Goal: Navigation & Orientation: Find specific page/section

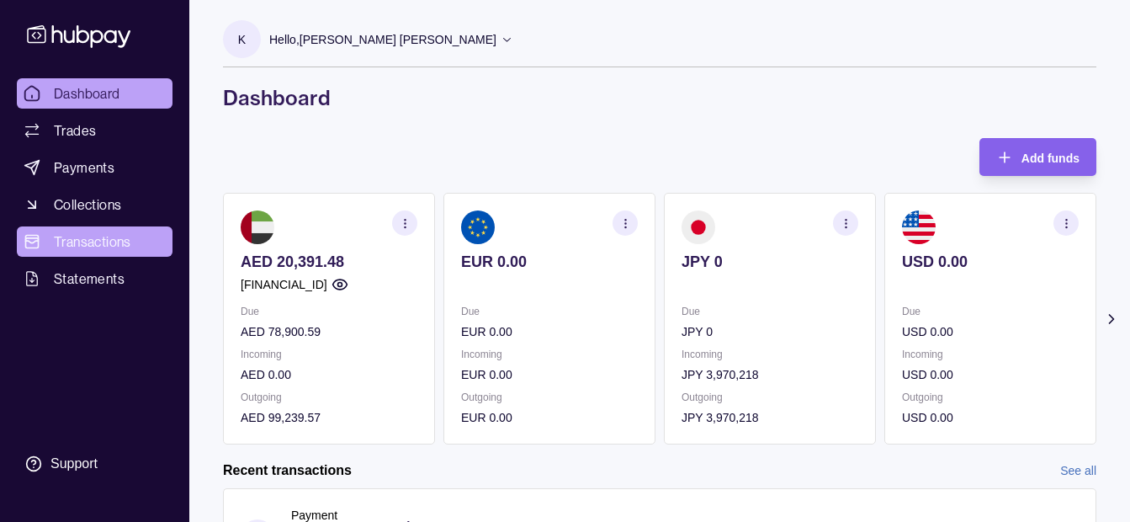
click at [99, 235] on span "Transactions" at bounding box center [92, 241] width 77 height 20
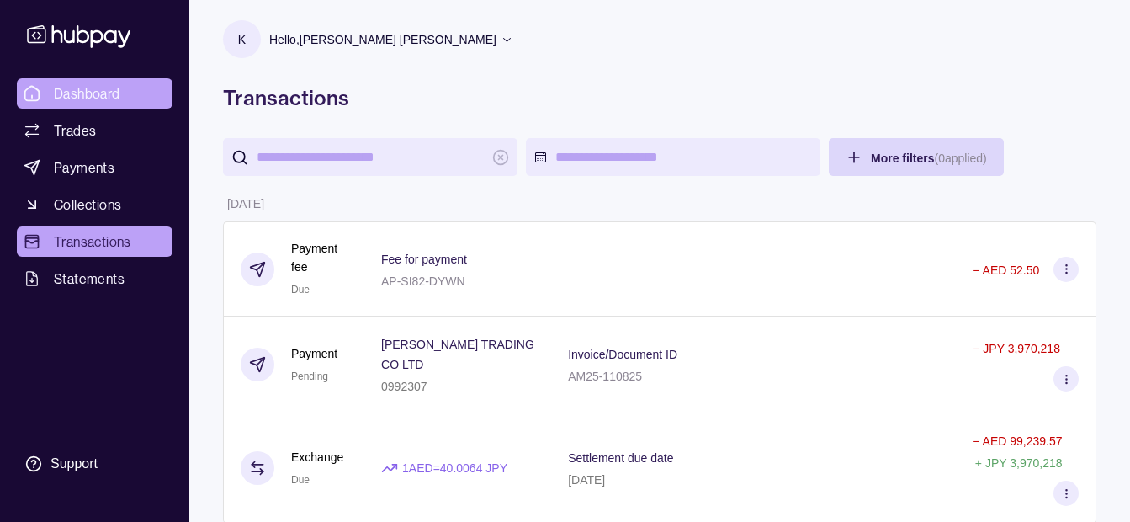
click at [90, 91] on span "Dashboard" at bounding box center [87, 93] width 66 height 20
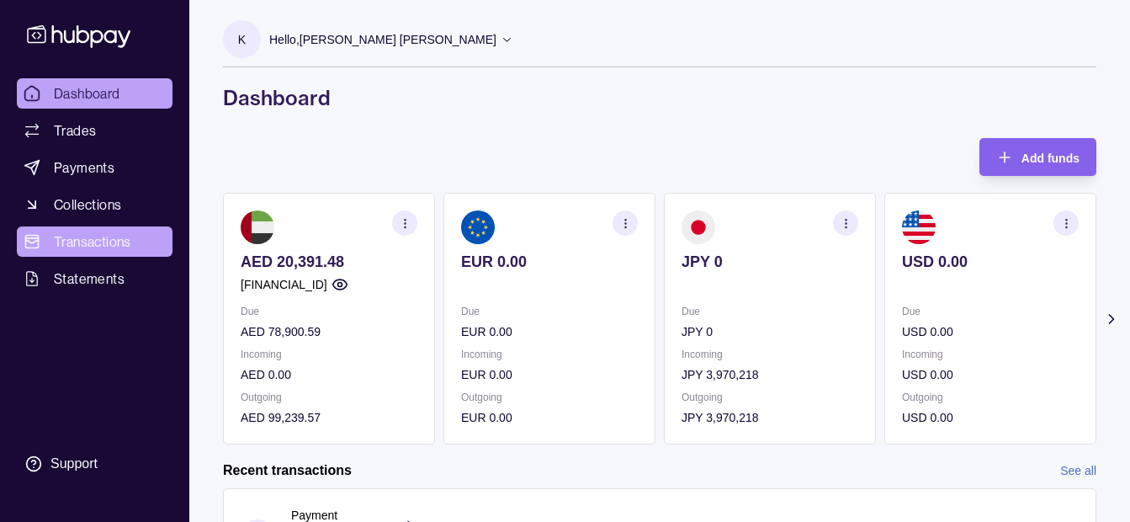
click at [85, 243] on span "Transactions" at bounding box center [92, 241] width 77 height 20
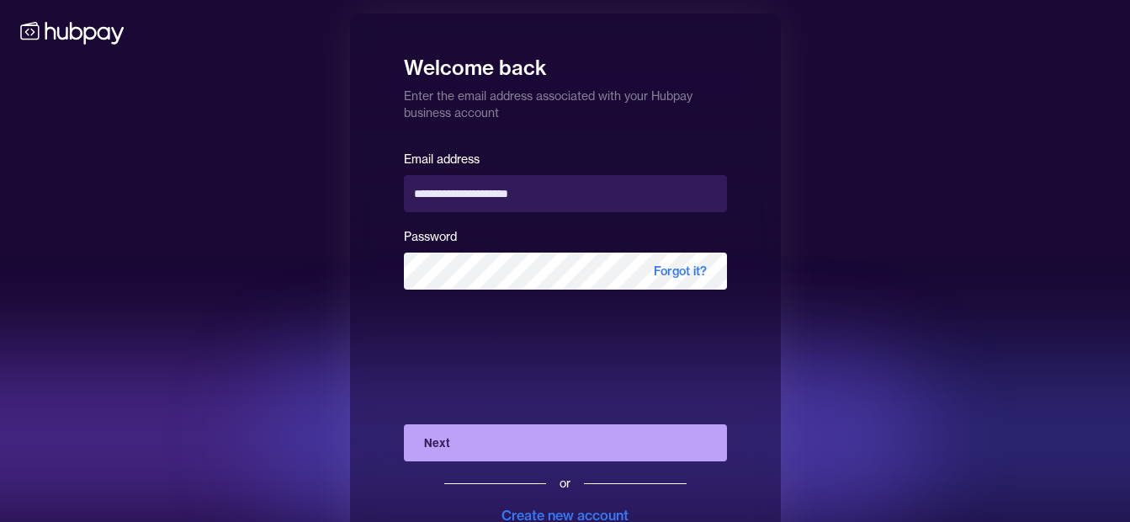
drag, startPoint x: 29, startPoint y: 382, endPoint x: 72, endPoint y: 385, distance: 43.0
click at [56, 385] on div at bounding box center [337, 437] width 1181 height 168
click at [454, 437] on button "Next" at bounding box center [565, 442] width 323 height 37
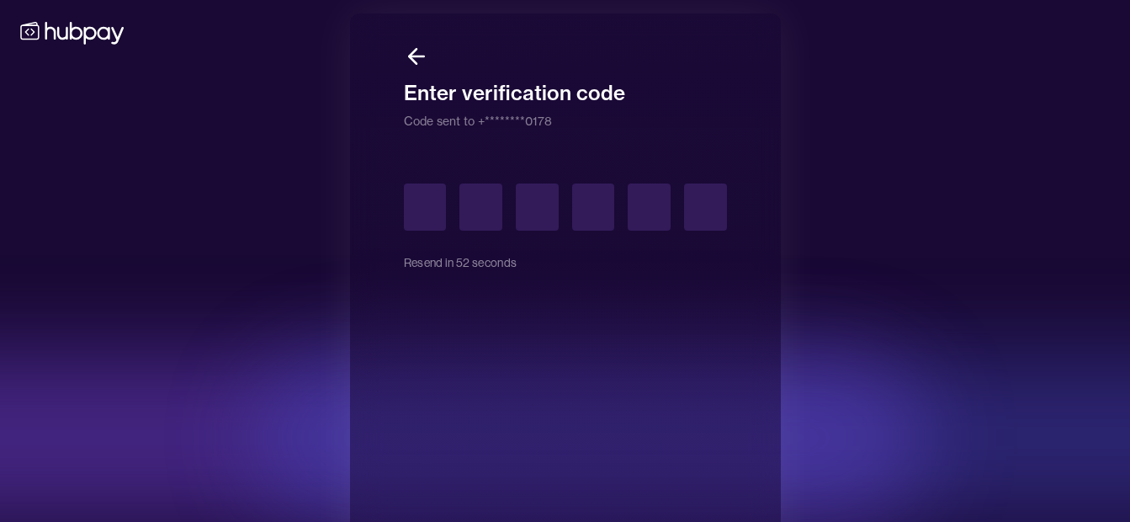
type input "*"
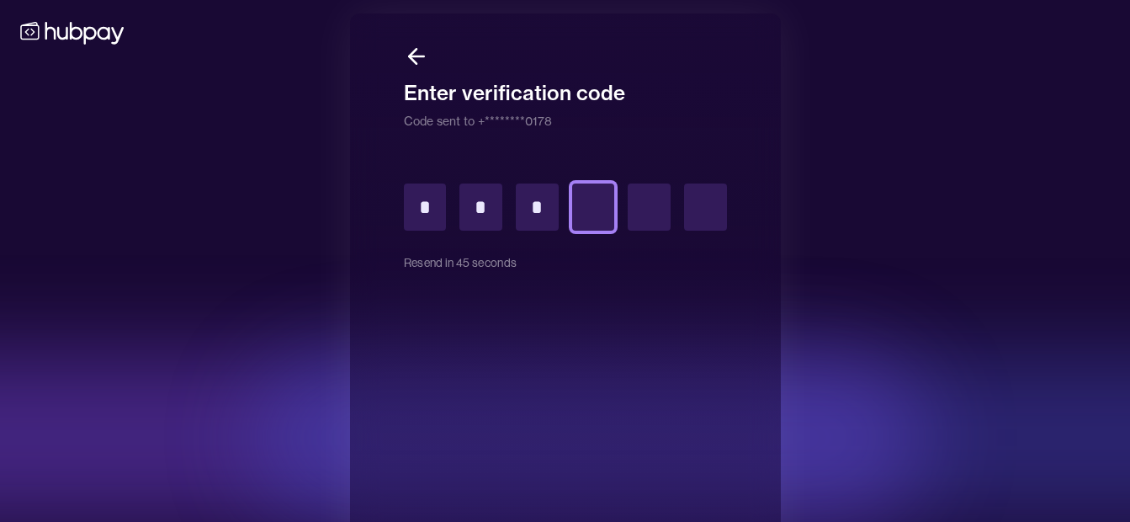
type input "*"
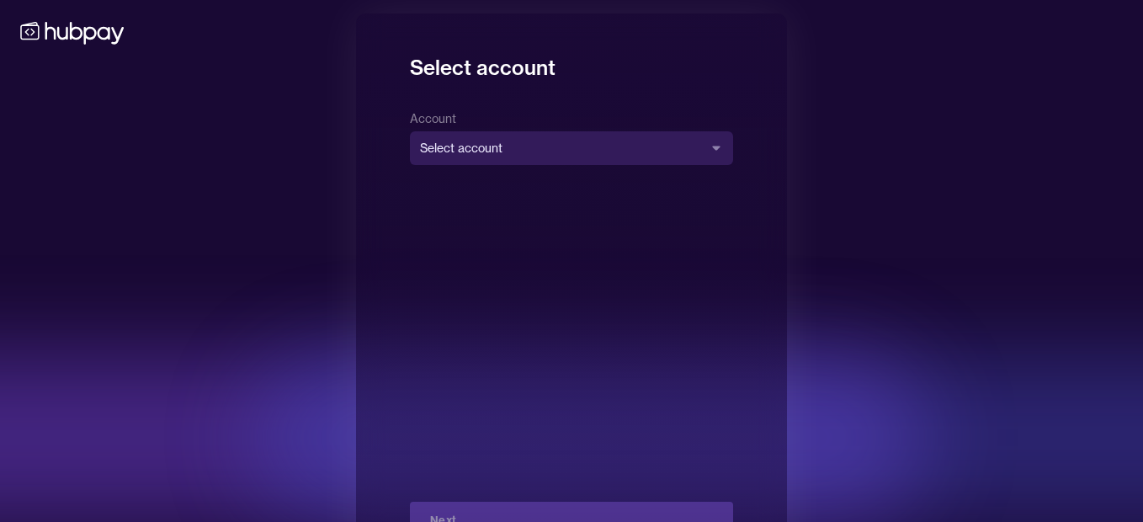
click at [624, 144] on body "**********" at bounding box center [571, 291] width 1143 height 582
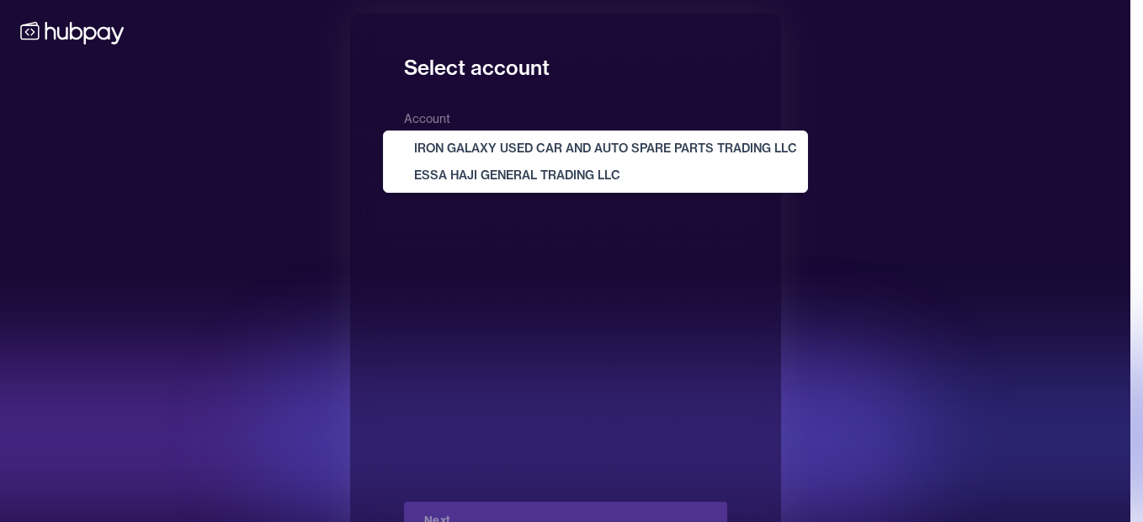
drag, startPoint x: 624, startPoint y: 144, endPoint x: 614, endPoint y: 173, distance: 30.9
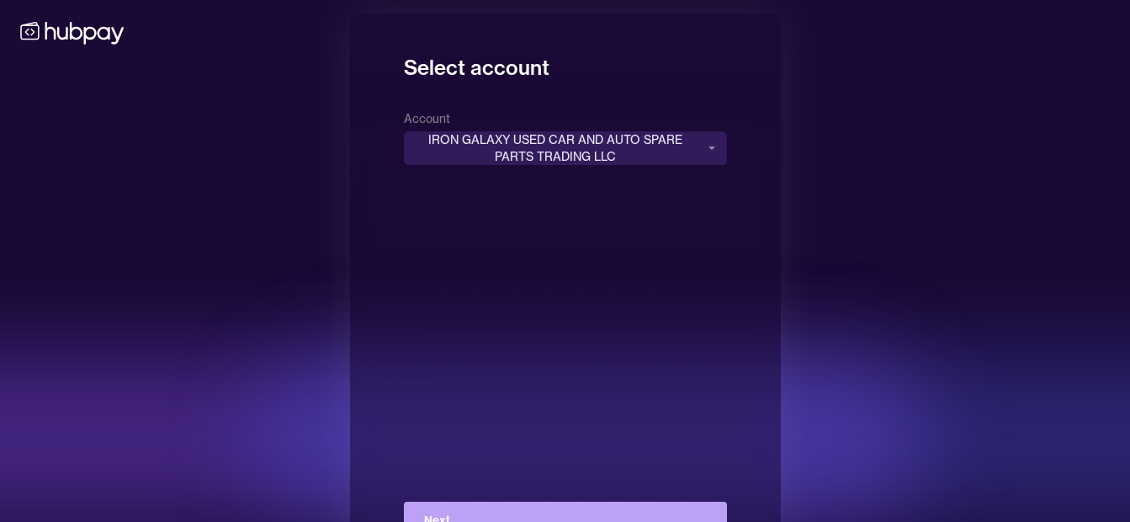
click at [566, 125] on div "**********" at bounding box center [565, 136] width 323 height 57
click at [563, 156] on body "**********" at bounding box center [571, 291] width 1143 height 582
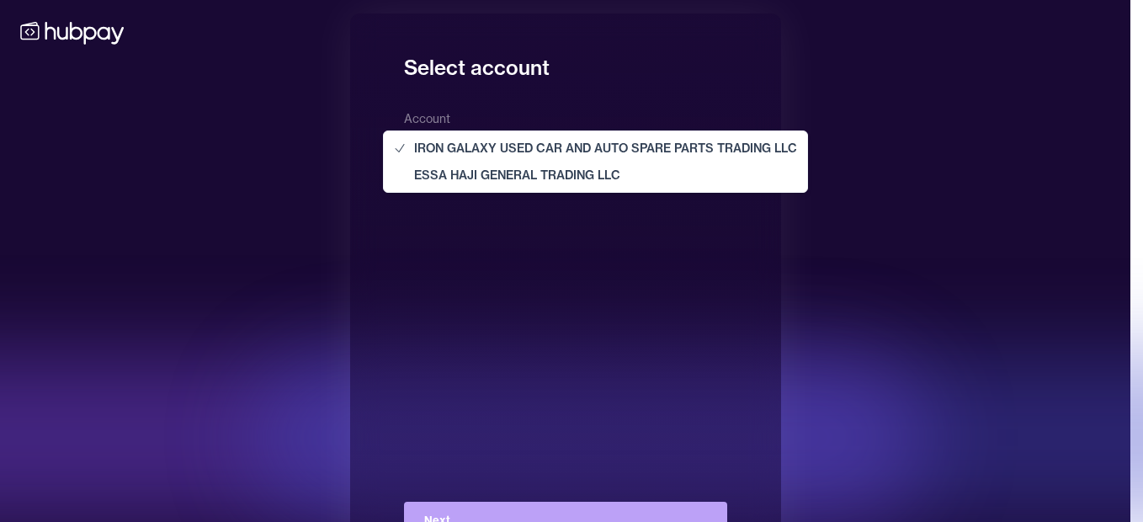
select select "**********"
drag, startPoint x: 556, startPoint y: 178, endPoint x: 493, endPoint y: 378, distance: 209.2
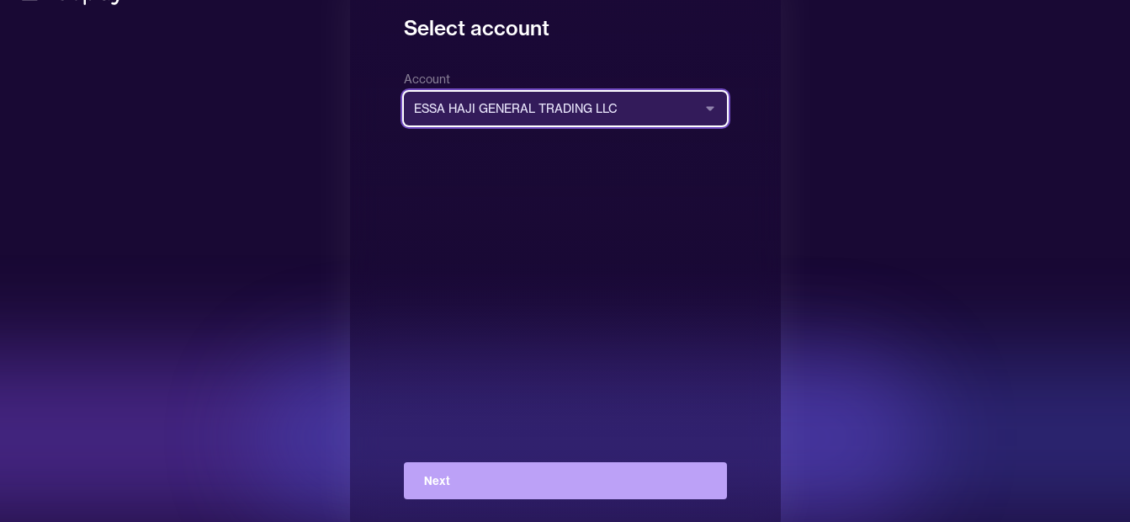
scroll to position [61, 0]
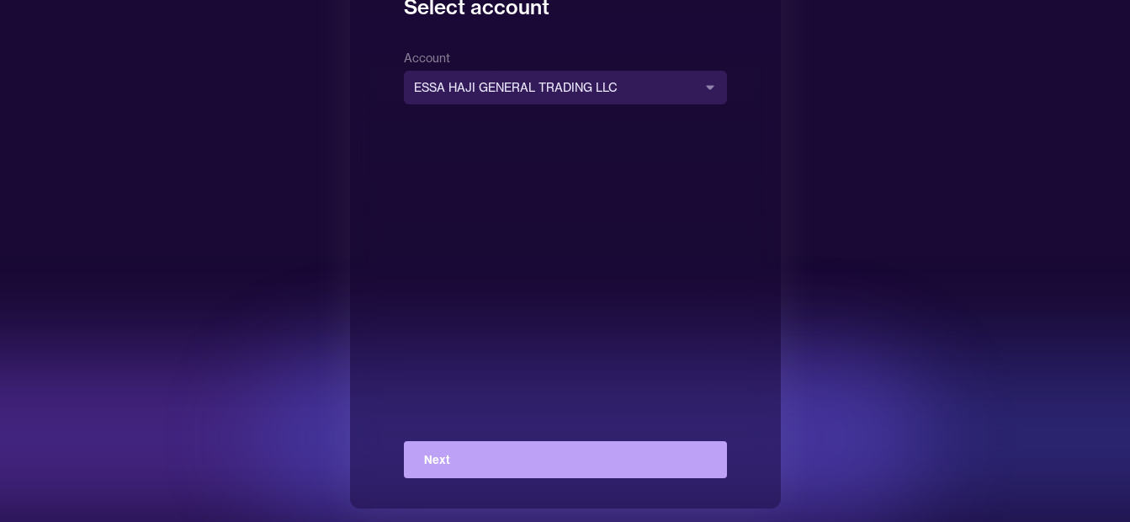
drag, startPoint x: 490, startPoint y: 430, endPoint x: 491, endPoint y: 438, distance: 8.6
click at [490, 431] on div "**********" at bounding box center [565, 262] width 323 height 431
click at [491, 438] on div "**********" at bounding box center [565, 262] width 323 height 431
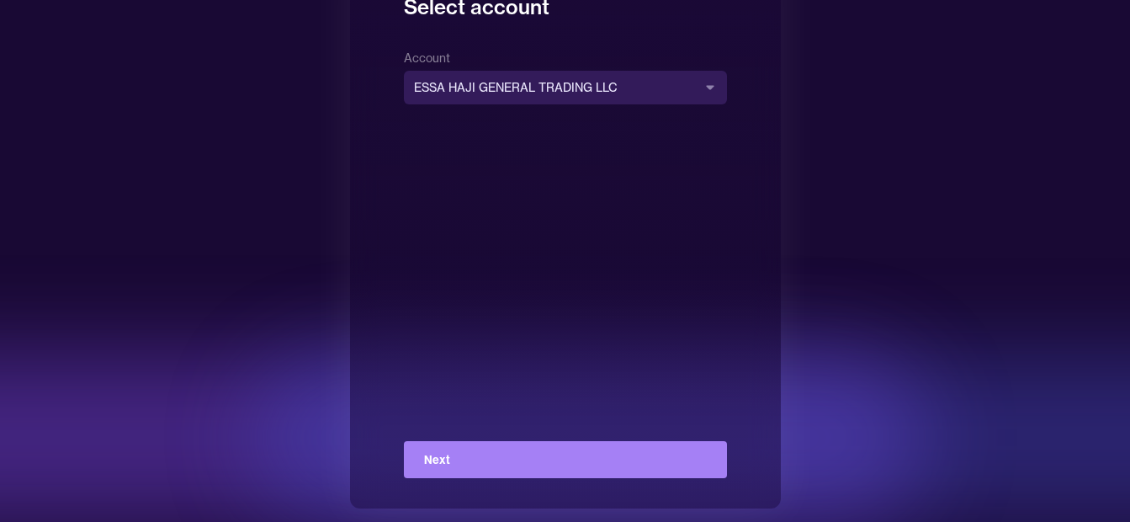
click at [493, 449] on button "Next" at bounding box center [565, 459] width 323 height 37
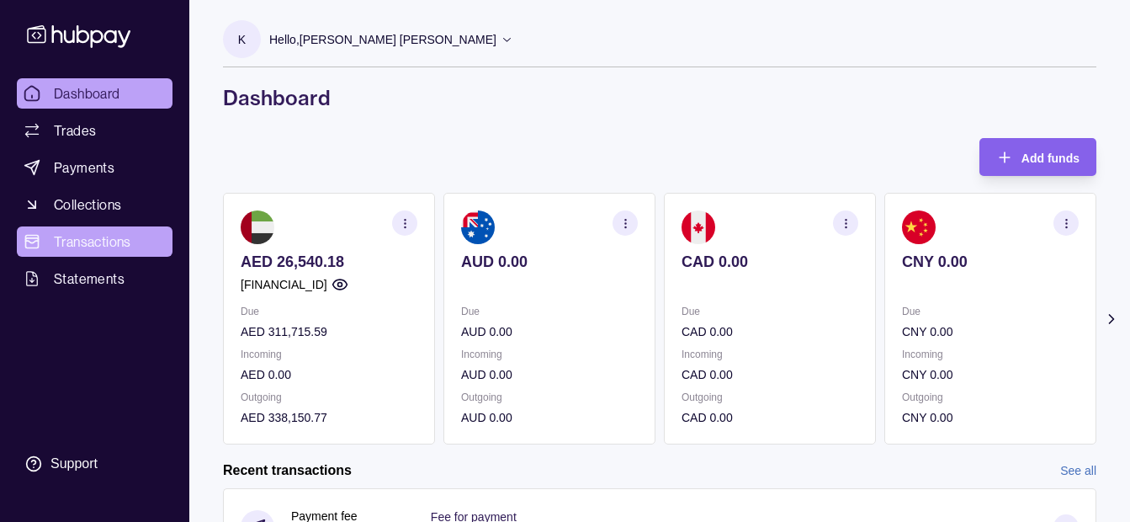
click at [121, 253] on link "Transactions" at bounding box center [95, 241] width 156 height 30
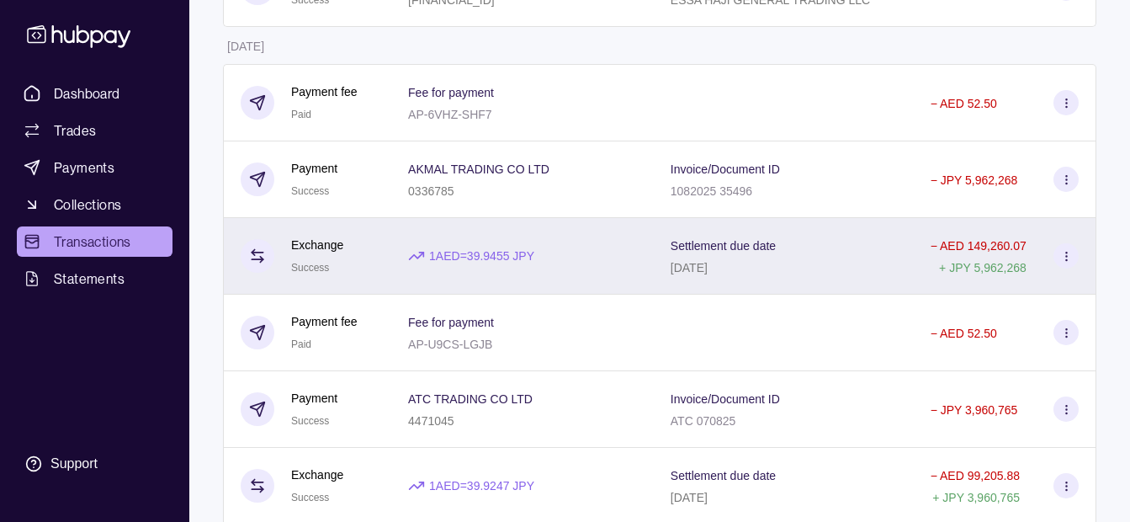
scroll to position [1262, 0]
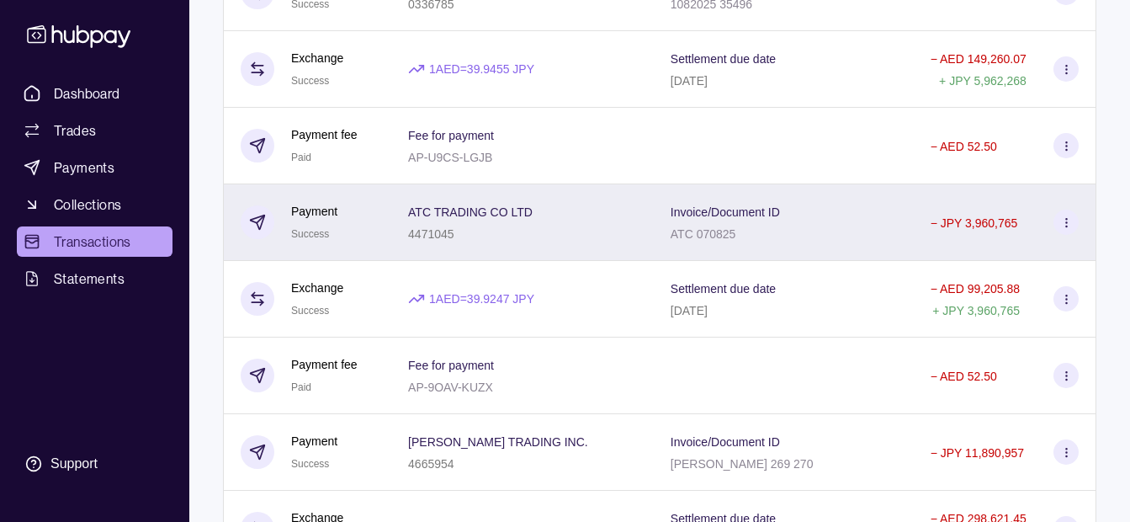
click at [494, 228] on div "4471045" at bounding box center [470, 233] width 125 height 20
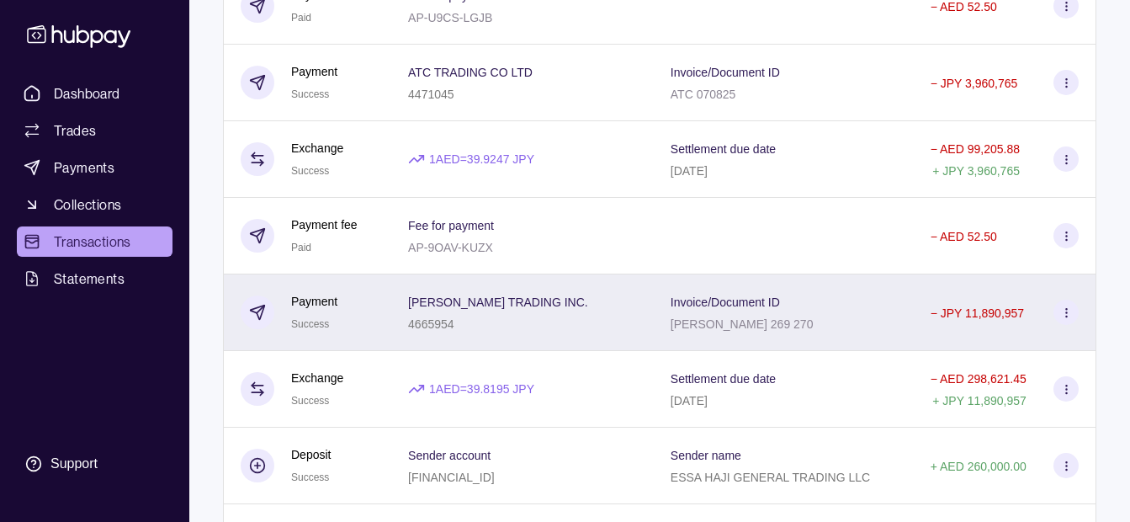
scroll to position [1431, 0]
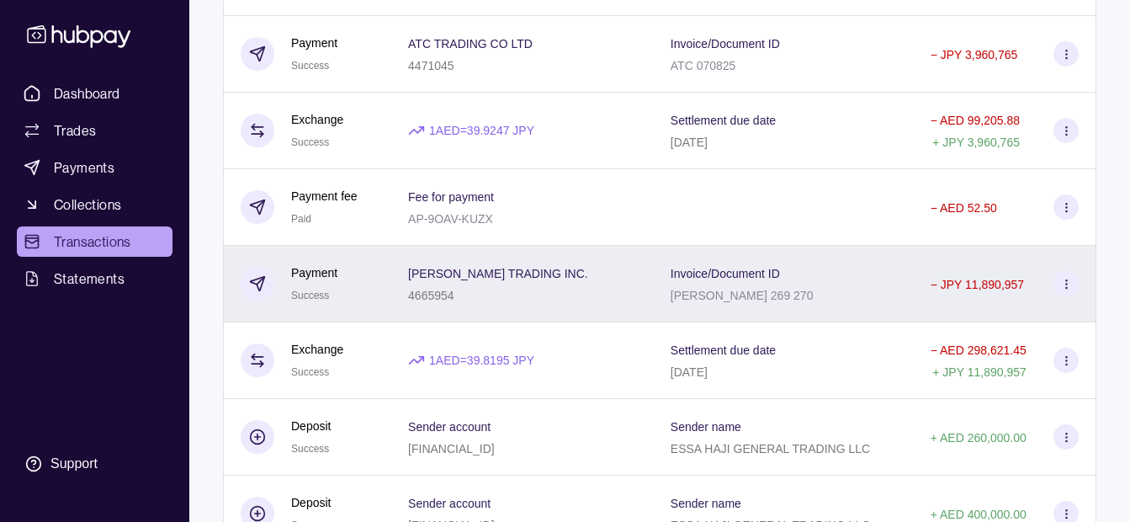
click at [445, 295] on p "4665954" at bounding box center [431, 295] width 46 height 13
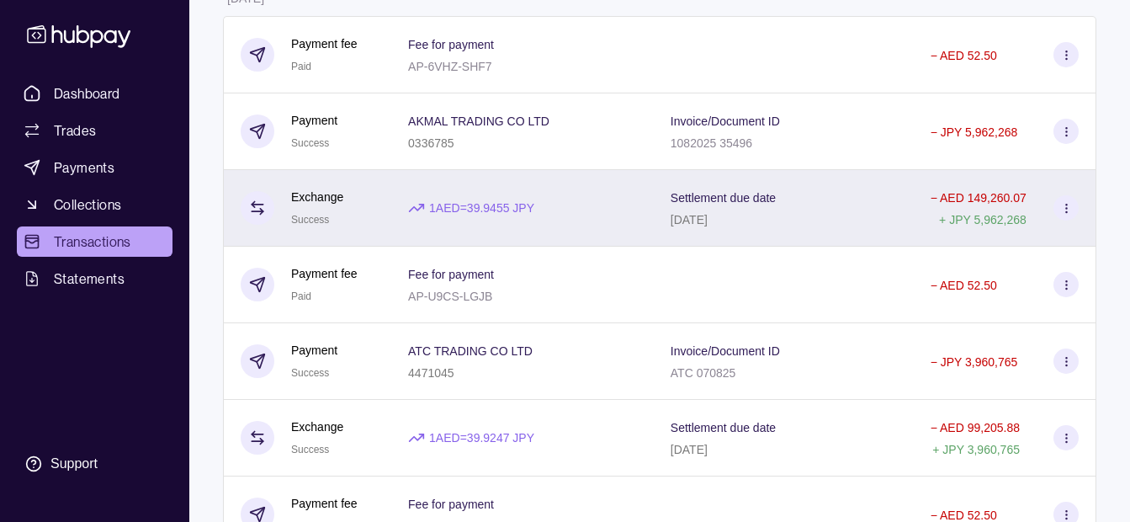
scroll to position [1094, 0]
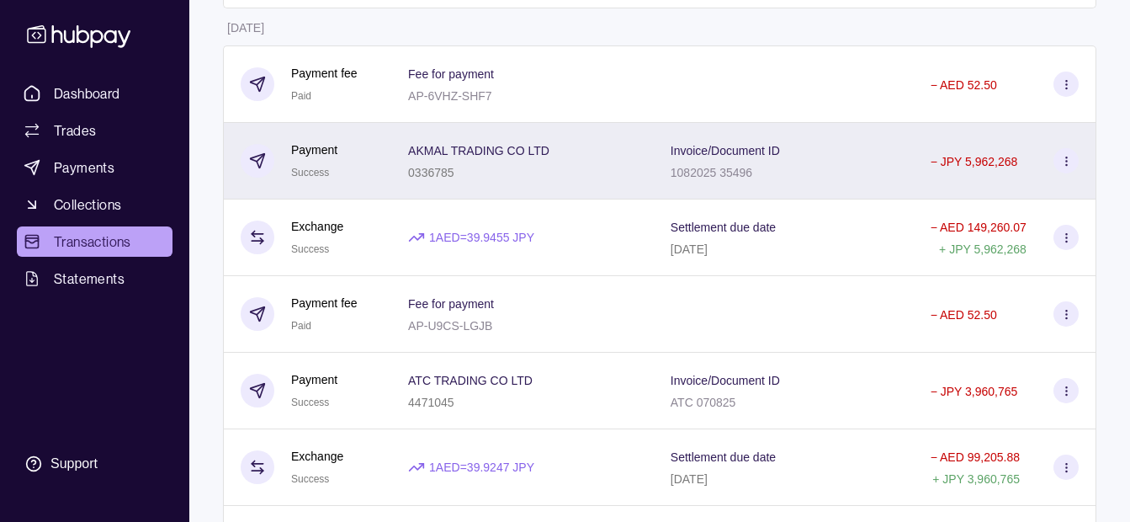
click at [498, 167] on div "0336785" at bounding box center [478, 172] width 141 height 20
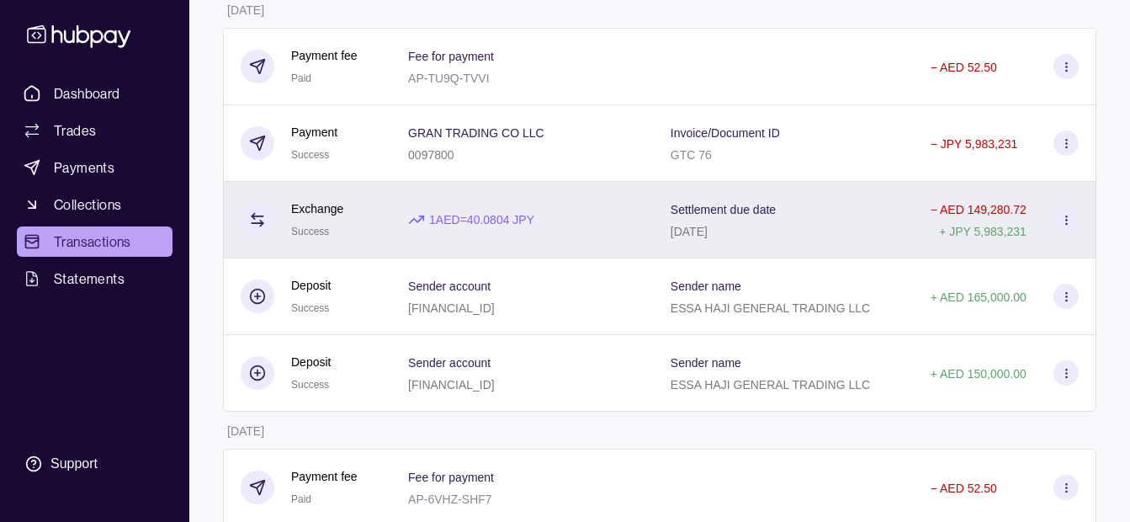
scroll to position [673, 0]
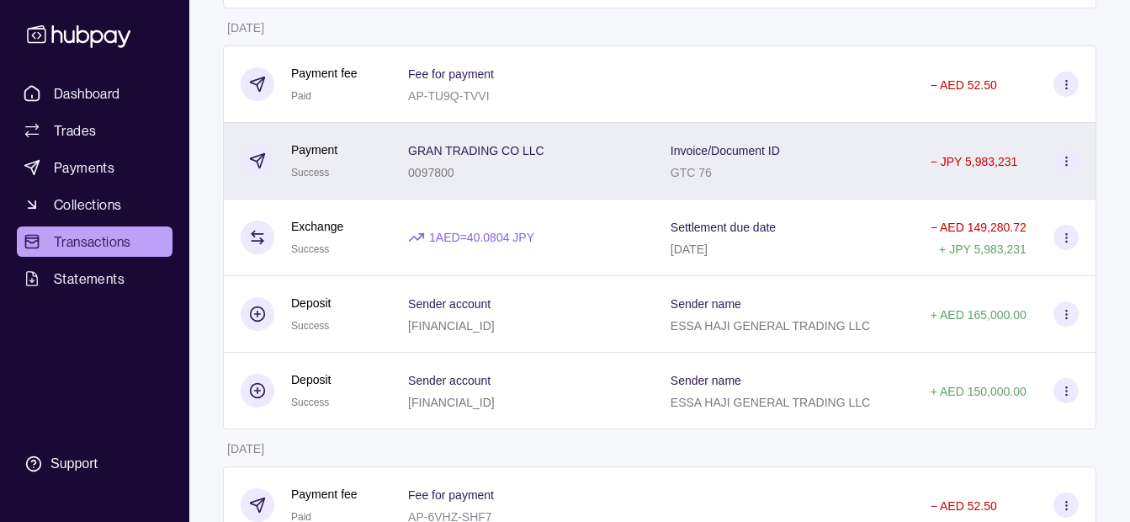
click at [541, 192] on div "GRAN TRADING CO LLC 0097800" at bounding box center [522, 161] width 263 height 77
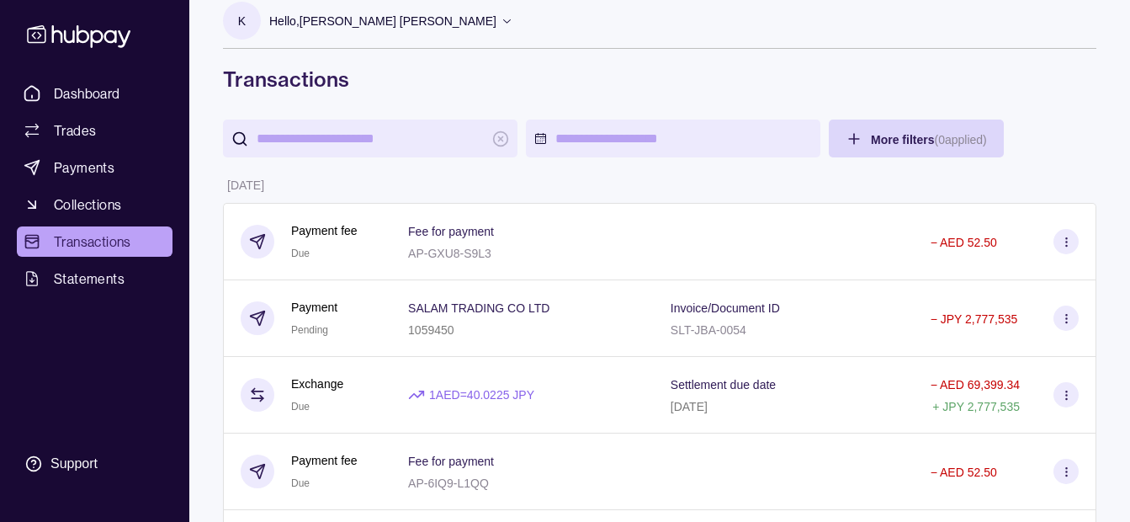
scroll to position [0, 0]
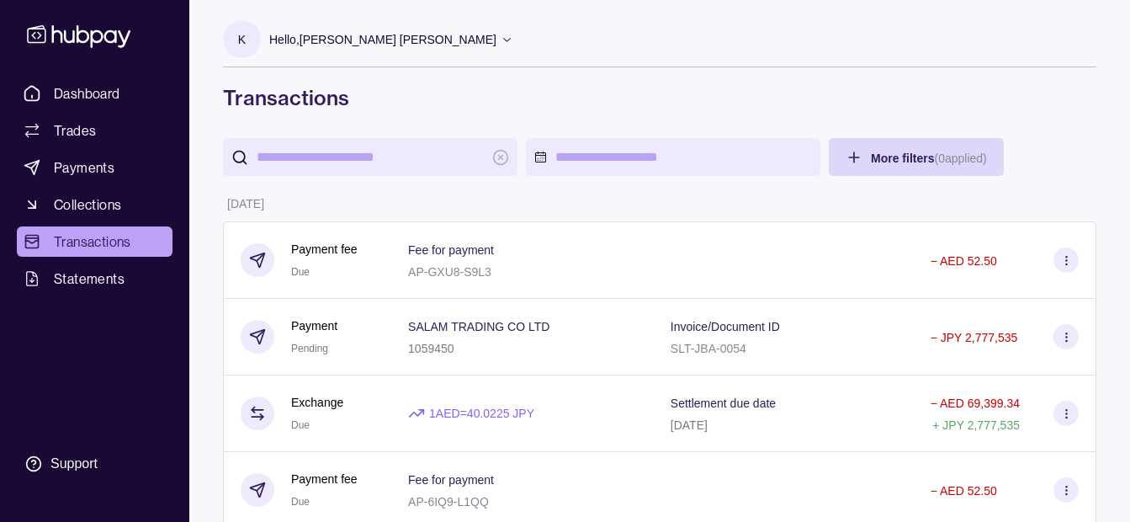
click at [290, 35] on p "Hello, [PERSON_NAME] [PERSON_NAME]" at bounding box center [382, 39] width 227 height 19
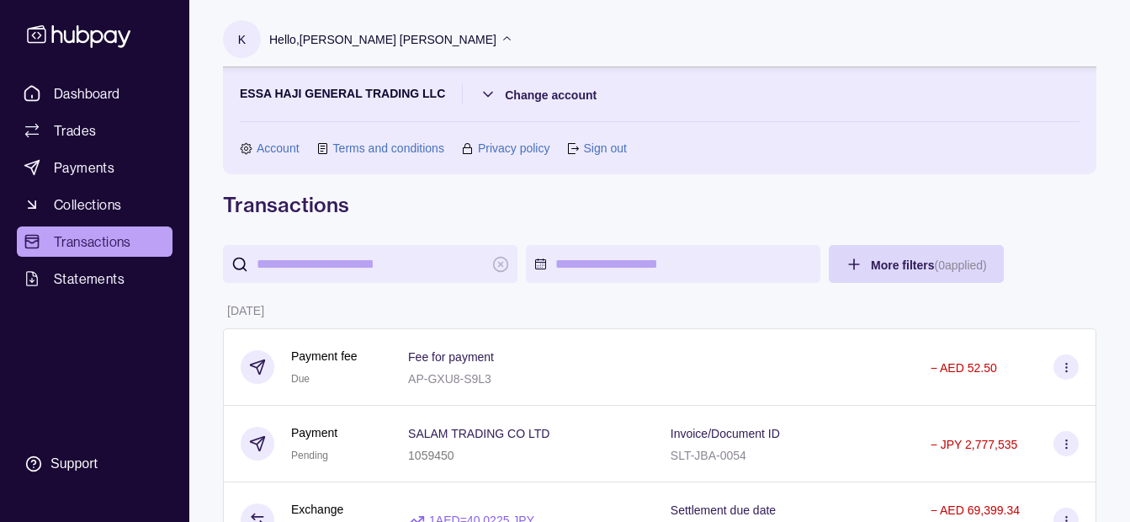
click at [779, 71] on div "ESSA HAJI GENERAL TRADING LLC Change account Account Terms and conditions Priva…" at bounding box center [660, 120] width 874 height 107
click at [398, 22] on div "Hello, [PERSON_NAME] [PERSON_NAME]" at bounding box center [391, 39] width 244 height 35
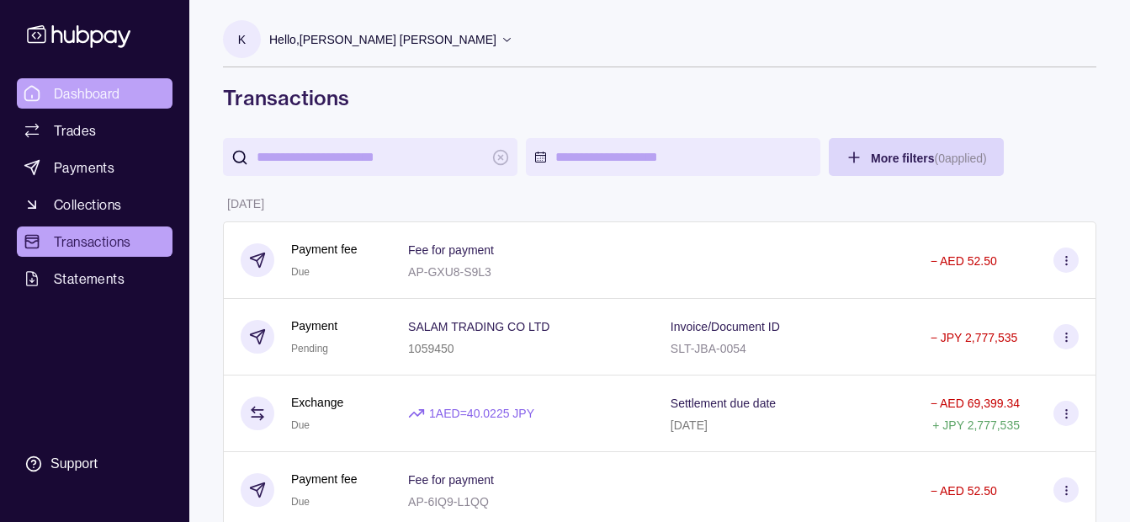
click at [115, 93] on span "Dashboard" at bounding box center [87, 93] width 66 height 20
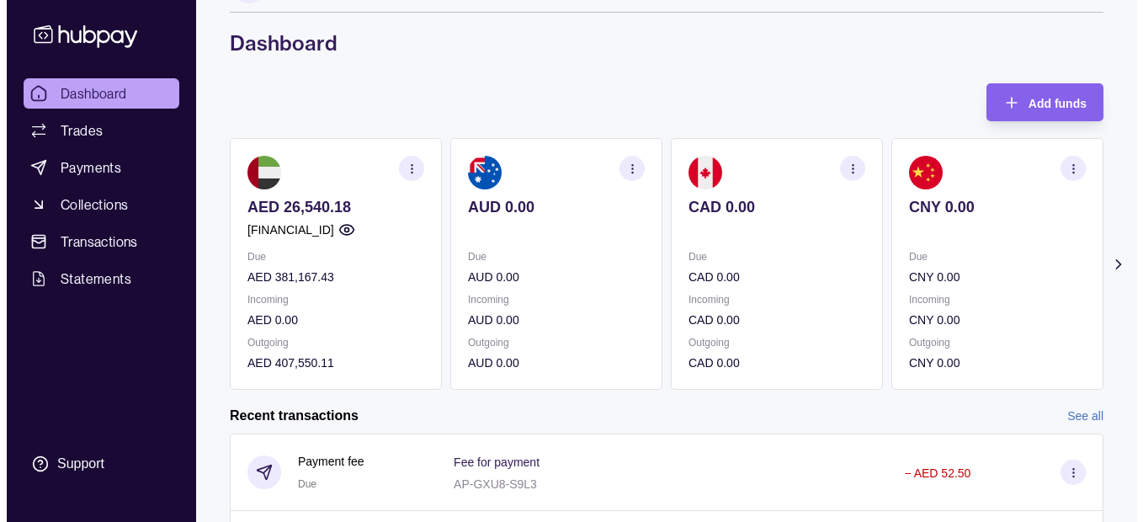
scroll to position [84, 0]
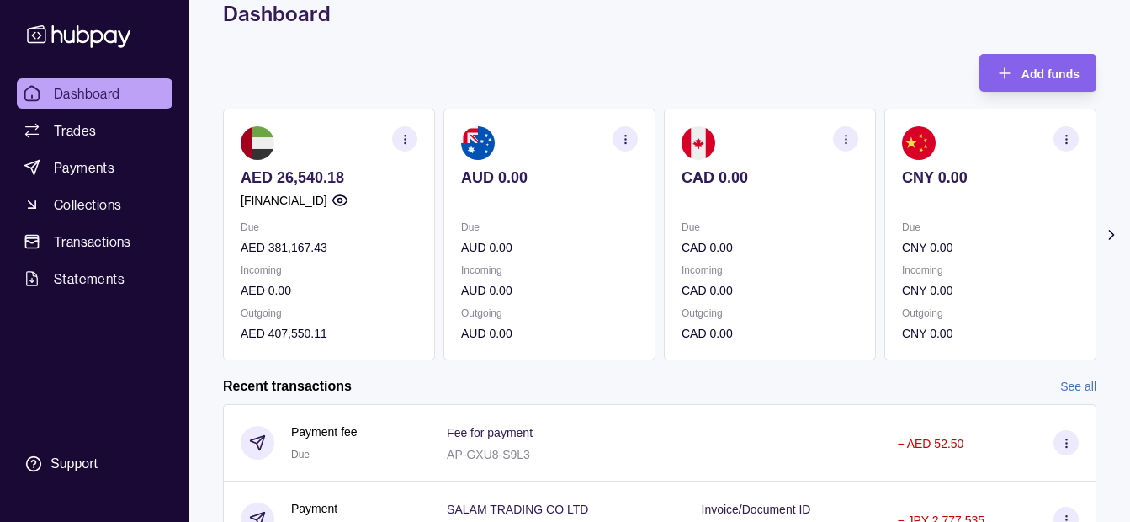
click at [348, 203] on icon "button" at bounding box center [340, 200] width 17 height 17
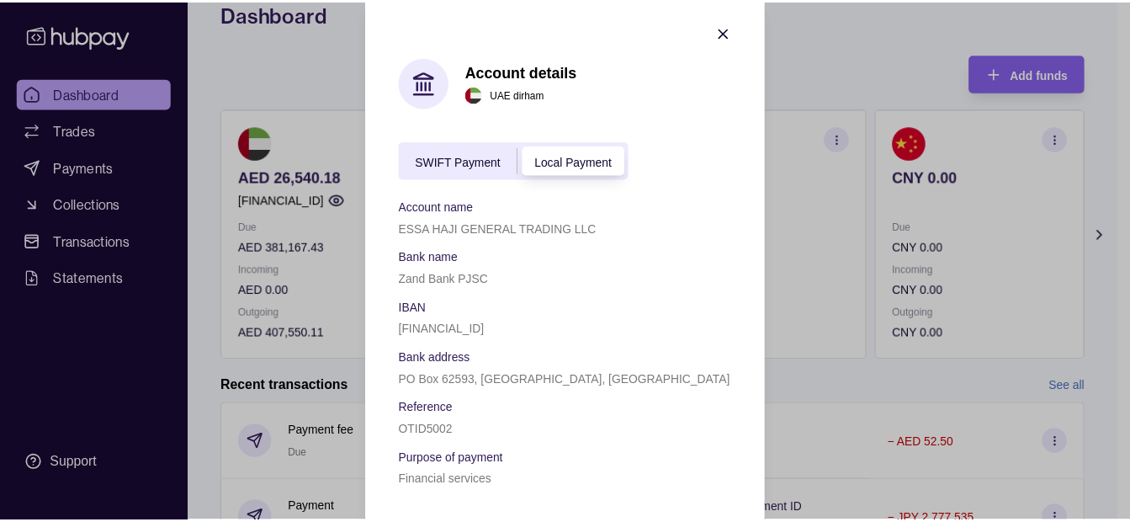
scroll to position [13, 0]
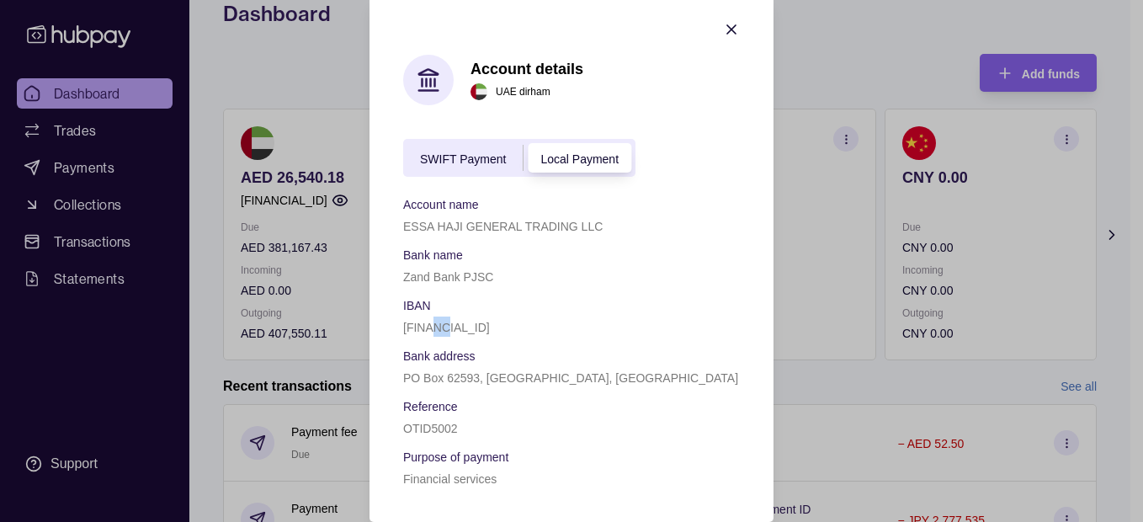
drag, startPoint x: 430, startPoint y: 327, endPoint x: 445, endPoint y: 325, distance: 15.4
click at [445, 325] on p "AE530960000536060001641" at bounding box center [446, 327] width 87 height 13
drag, startPoint x: 445, startPoint y: 325, endPoint x: 427, endPoint y: 334, distance: 20.7
click at [427, 334] on div "AE530960000536060001641" at bounding box center [571, 326] width 337 height 20
drag, startPoint x: 451, startPoint y: 325, endPoint x: 469, endPoint y: 324, distance: 17.7
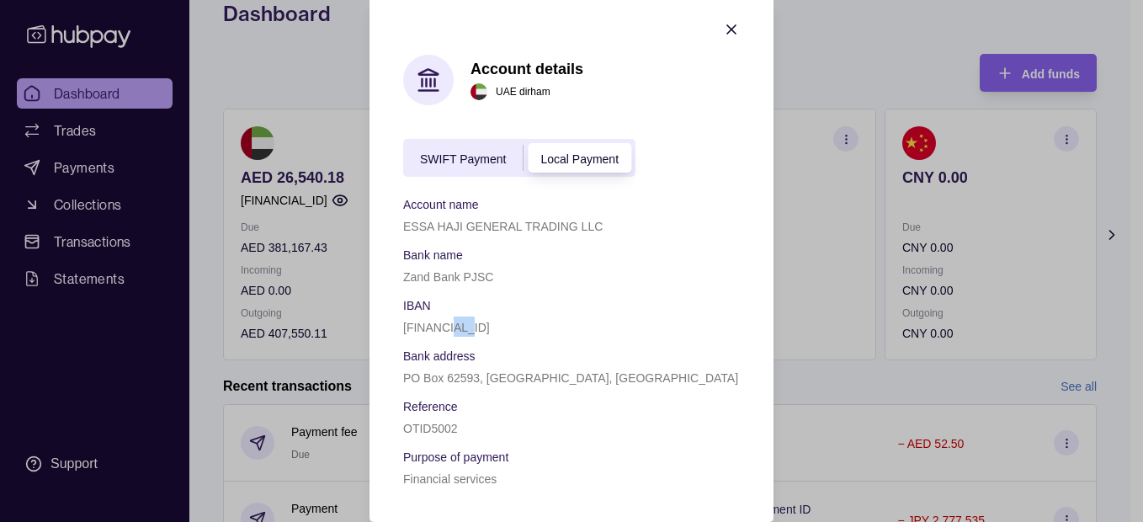
click at [469, 324] on p "AE530960000536060001641" at bounding box center [446, 327] width 87 height 13
drag, startPoint x: 469, startPoint y: 324, endPoint x: 470, endPoint y: 340, distance: 16.1
click at [470, 340] on div "Account name ESSA HAJI GENERAL TRADING LLC Bank name Zand Bank PJSC IBAN AE5309…" at bounding box center [571, 341] width 337 height 295
click at [433, 329] on p "AE530960000536060001641" at bounding box center [446, 327] width 87 height 13
click at [441, 327] on p "AE530960000536060001641" at bounding box center [446, 327] width 87 height 13
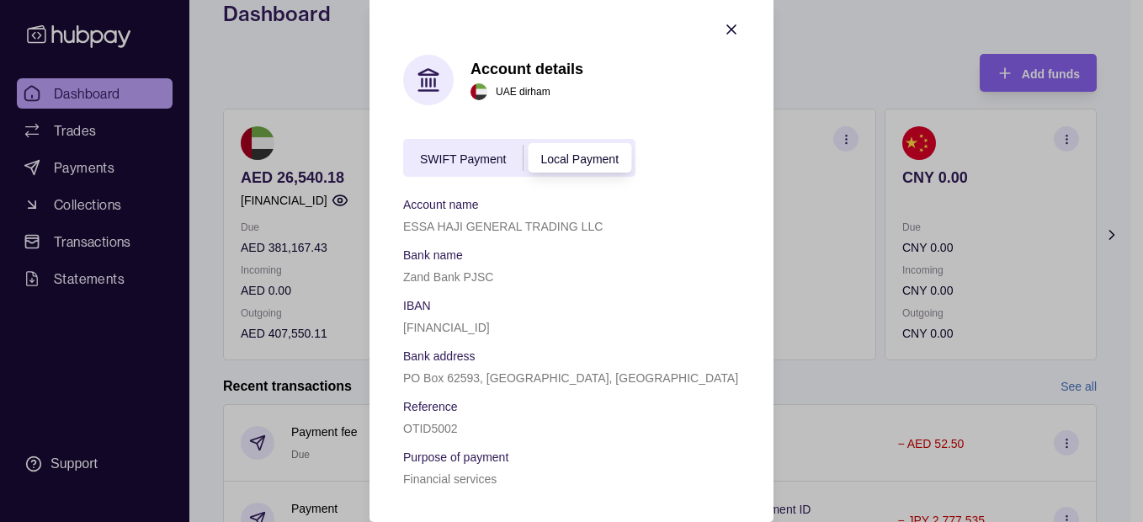
drag, startPoint x: 441, startPoint y: 327, endPoint x: 451, endPoint y: 327, distance: 10.1
click at [451, 327] on p "AE530960000536060001641" at bounding box center [446, 327] width 87 height 13
drag, startPoint x: 451, startPoint y: 327, endPoint x: 469, endPoint y: 325, distance: 17.8
click at [469, 325] on p "AE530960000536060001641" at bounding box center [446, 327] width 87 height 13
drag, startPoint x: 469, startPoint y: 325, endPoint x: 479, endPoint y: 336, distance: 14.9
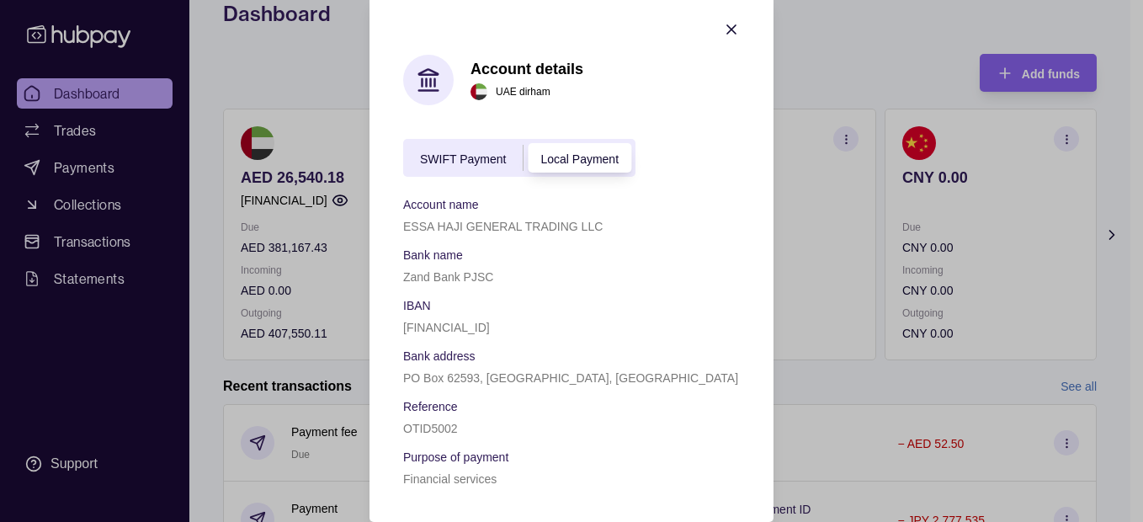
click at [479, 336] on div "AE530960000536060001641" at bounding box center [571, 326] width 337 height 20
drag, startPoint x: 522, startPoint y: 333, endPoint x: 499, endPoint y: 332, distance: 22.7
click at [490, 332] on p "AE530960000536060001641" at bounding box center [446, 327] width 87 height 13
drag, startPoint x: 499, startPoint y: 332, endPoint x: 560, endPoint y: 344, distance: 62.6
click at [560, 344] on div "Account name ESSA HAJI GENERAL TRADING LLC Bank name Zand Bank PJSC IBAN AE5309…" at bounding box center [571, 341] width 337 height 295
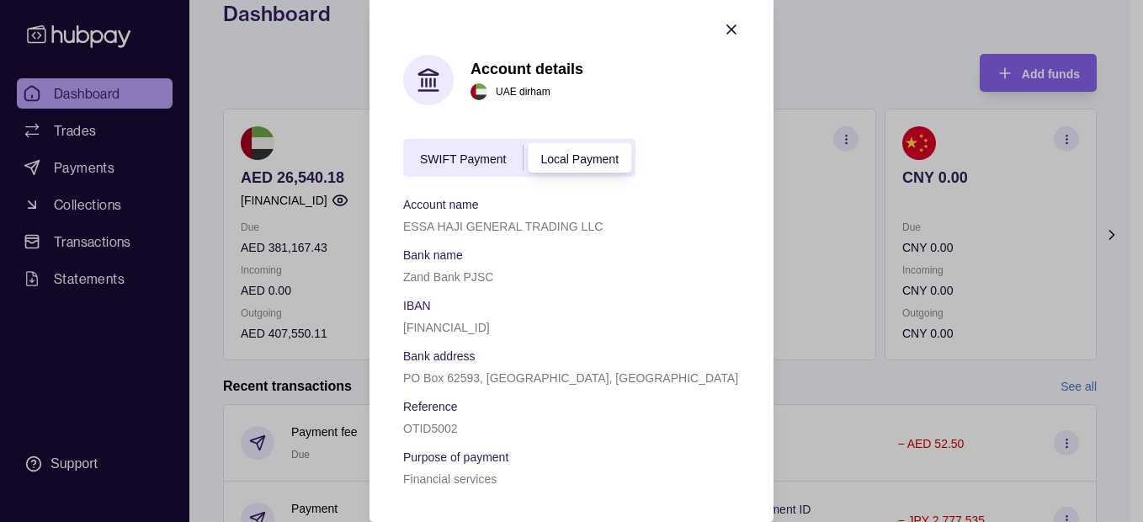
drag, startPoint x: 732, startPoint y: 30, endPoint x: 715, endPoint y: 35, distance: 17.6
click at [730, 30] on icon "button" at bounding box center [731, 29] width 17 height 17
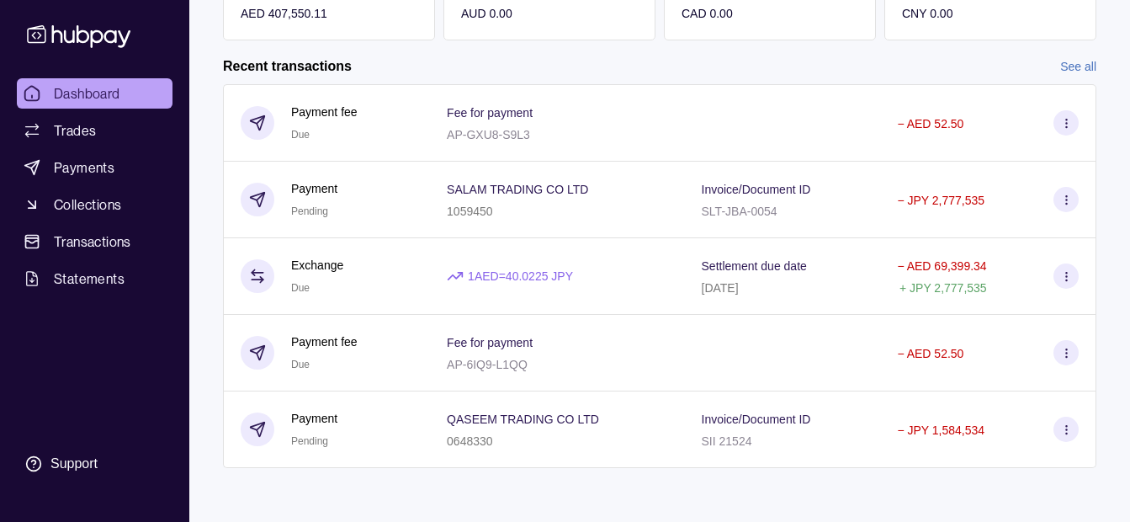
scroll to position [320, 0]
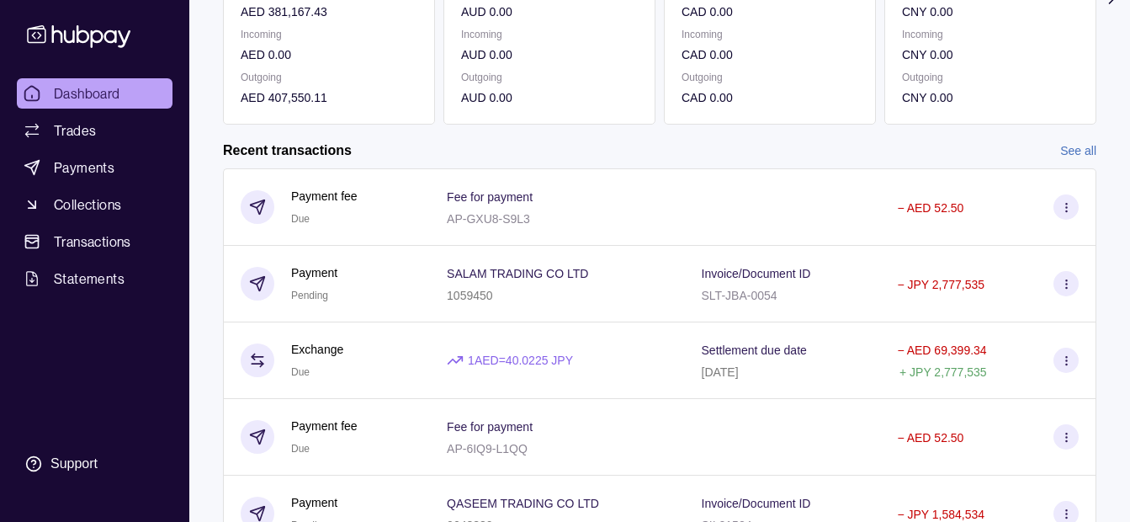
click at [121, 99] on link "Dashboard" at bounding box center [95, 93] width 156 height 30
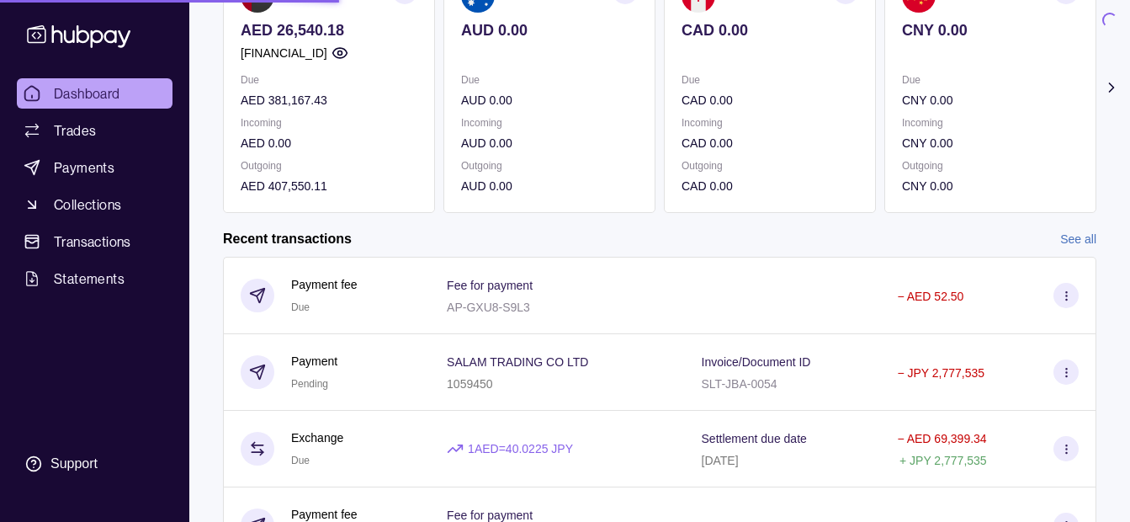
scroll to position [0, 0]
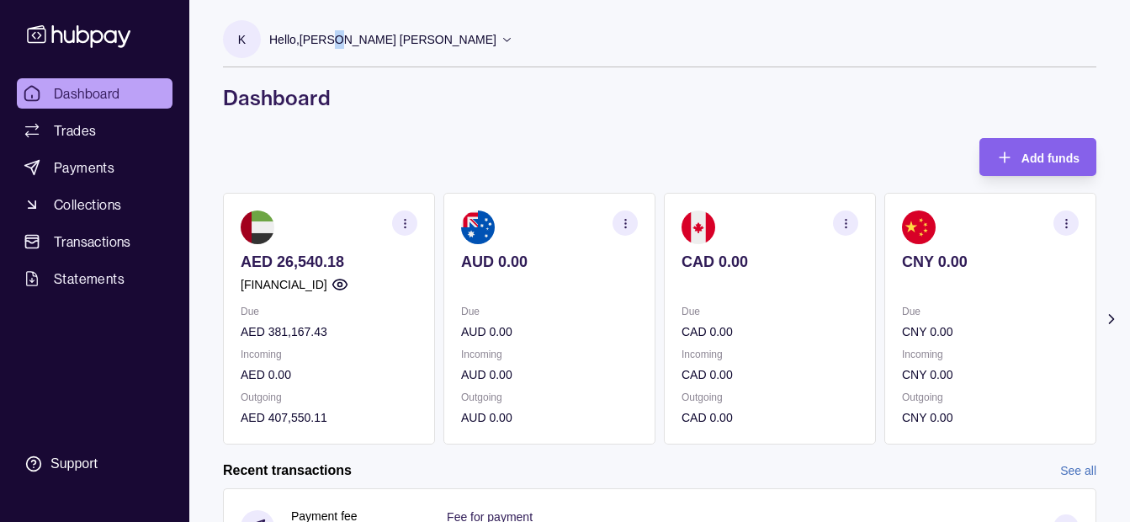
click at [332, 60] on div "K Hello, Khalid Khan Rahmat Gul" at bounding box center [368, 43] width 290 height 46
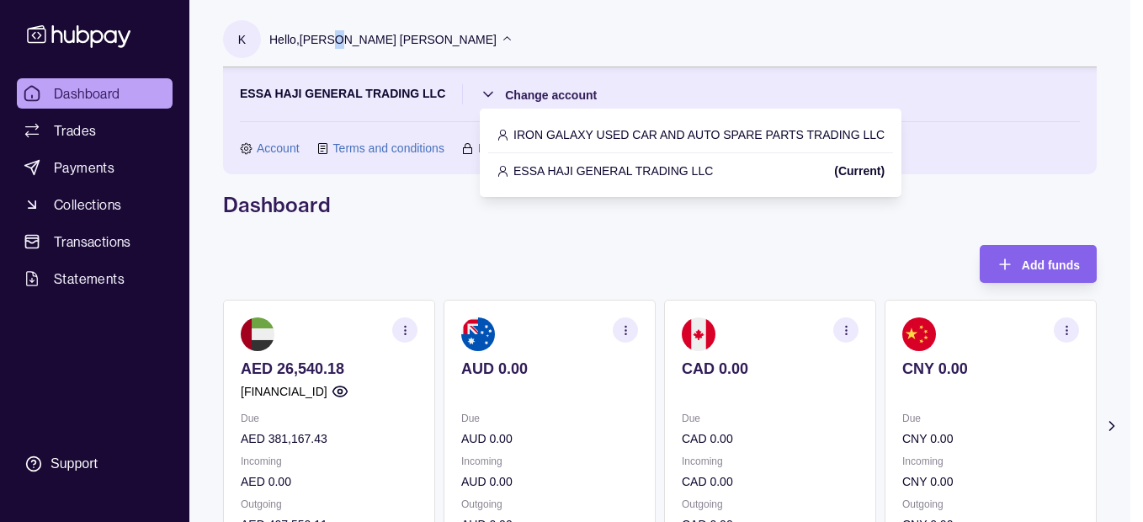
click at [571, 98] on html "Dashboard Trades Payments Collections Transactions Statements Support K Hello, …" at bounding box center [571, 516] width 1143 height 1033
click at [667, 135] on p "IRON GALAXY USED CAR AND AUTO SPARE PARTS TRADING LLC" at bounding box center [698, 134] width 371 height 19
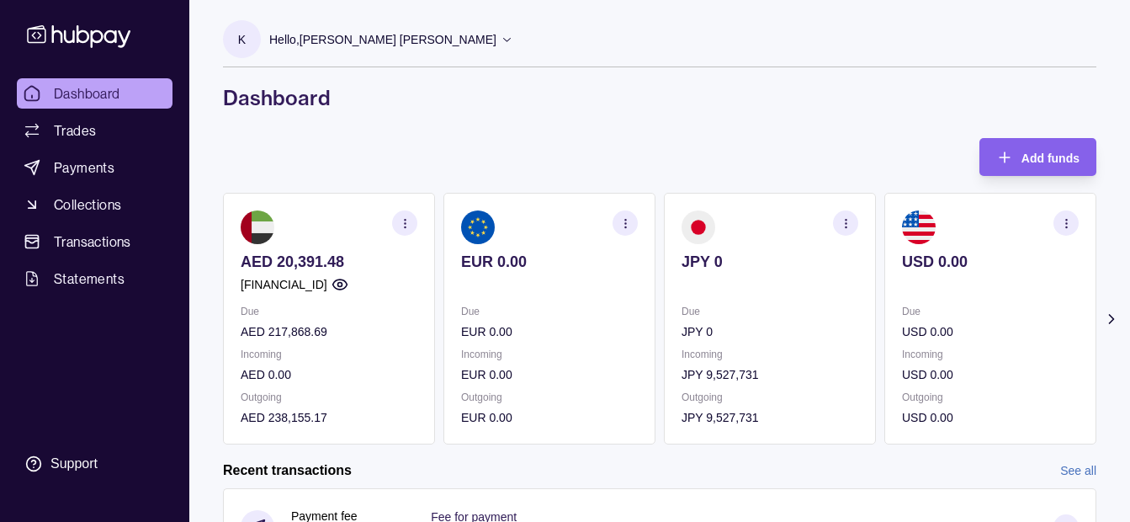
click at [406, 231] on section "button" at bounding box center [404, 222] width 25 height 25
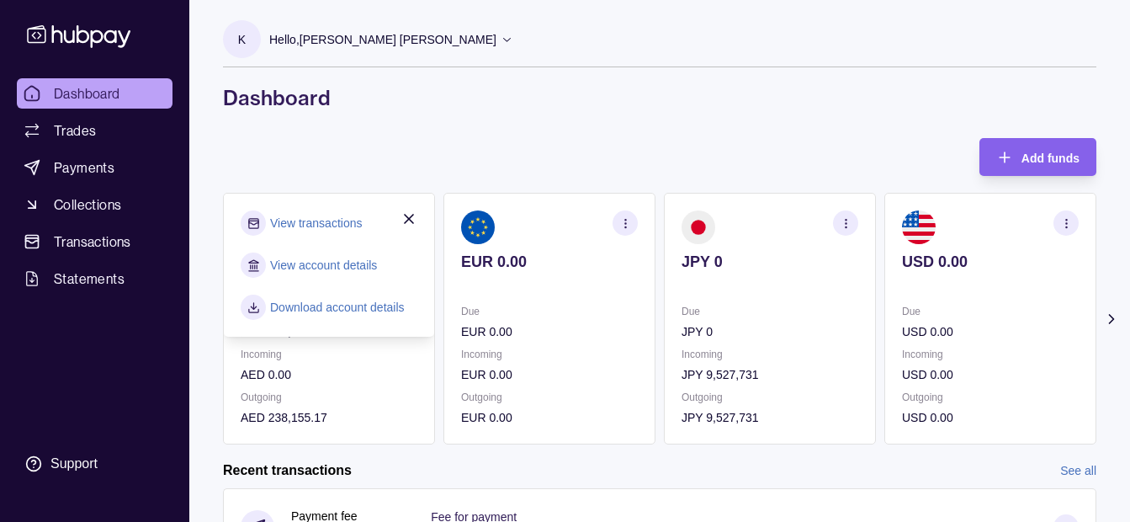
drag, startPoint x: 345, startPoint y: 188, endPoint x: 302, endPoint y: 209, distance: 47.8
click at [343, 187] on div "Add funds AED 20,391.48 [FINANCIAL_ID] Due AED 217,868.69 Incoming AED 0.00 Out…" at bounding box center [660, 291] width 874 height 306
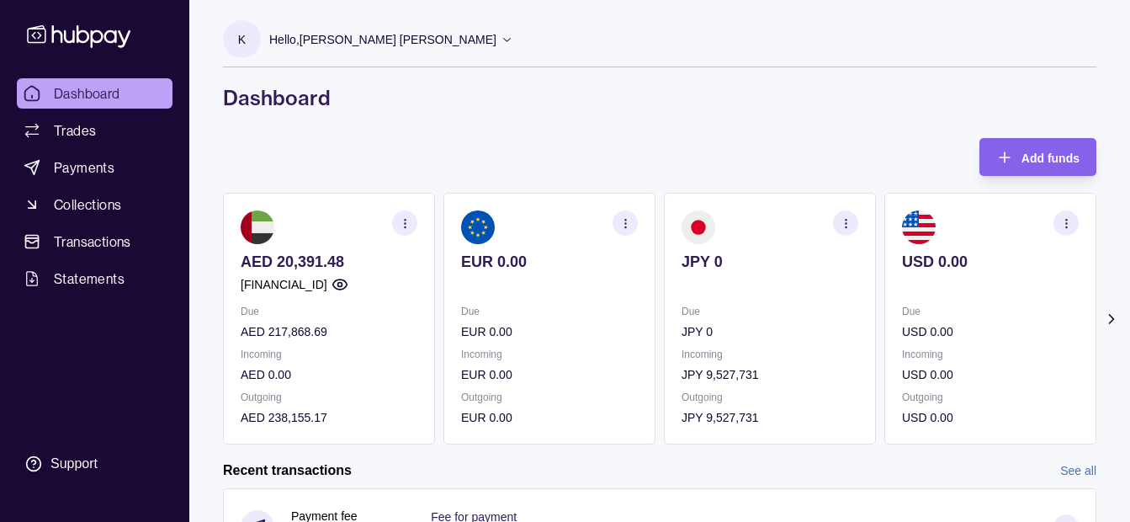
click at [348, 279] on icon "button" at bounding box center [340, 284] width 17 height 17
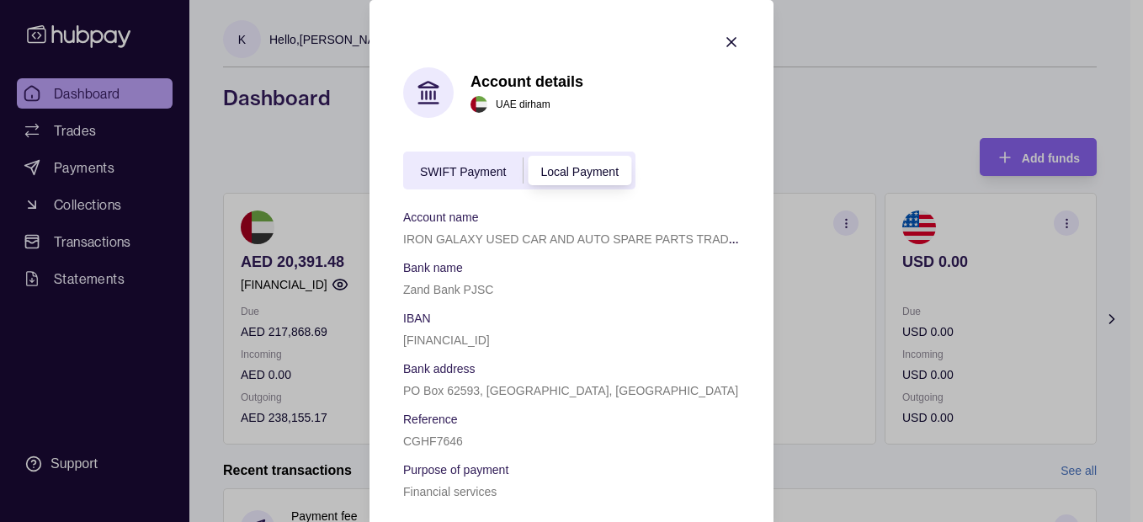
drag, startPoint x: 396, startPoint y: 338, endPoint x: 564, endPoint y: 337, distance: 167.5
click at [564, 337] on div "[FINANCIAL_ID]" at bounding box center [571, 339] width 337 height 20
copy p "[FINANCIAL_ID]"
drag, startPoint x: 431, startPoint y: 336, endPoint x: 455, endPoint y: 330, distance: 25.1
click at [455, 330] on div "[FINANCIAL_ID]" at bounding box center [571, 339] width 337 height 20
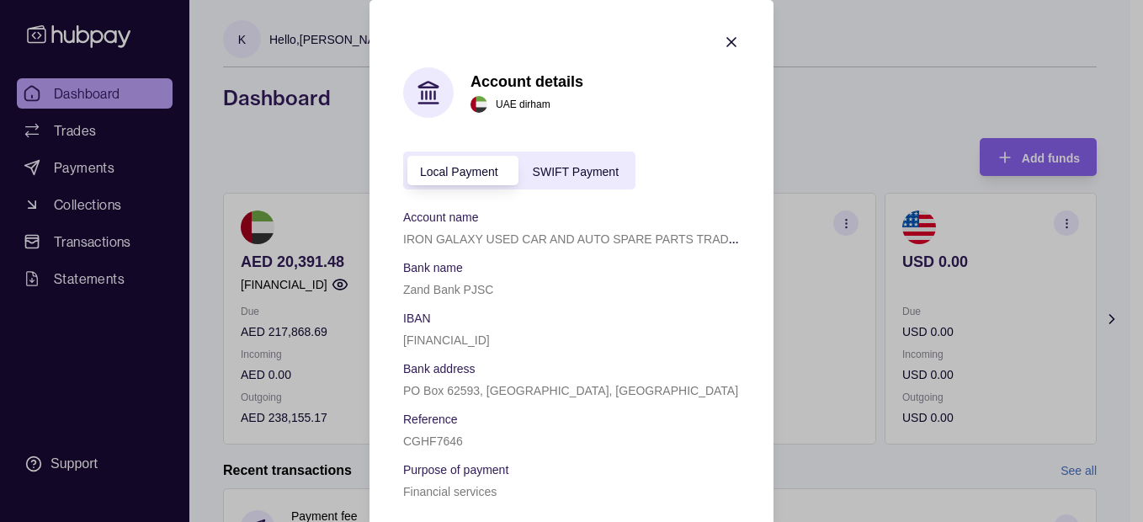
drag, startPoint x: 455, startPoint y: 330, endPoint x: 475, endPoint y: 351, distance: 28.6
click at [475, 351] on div "Account name IRON GALAXY USED CAR AND AUTO SPARE PARTS TRADING LLC Bank name Za…" at bounding box center [571, 353] width 337 height 295
drag, startPoint x: 468, startPoint y: 345, endPoint x: 445, endPoint y: 343, distance: 22.9
click at [445, 343] on p "[FINANCIAL_ID]" at bounding box center [446, 339] width 87 height 13
drag, startPoint x: 470, startPoint y: 335, endPoint x: 445, endPoint y: 336, distance: 24.4
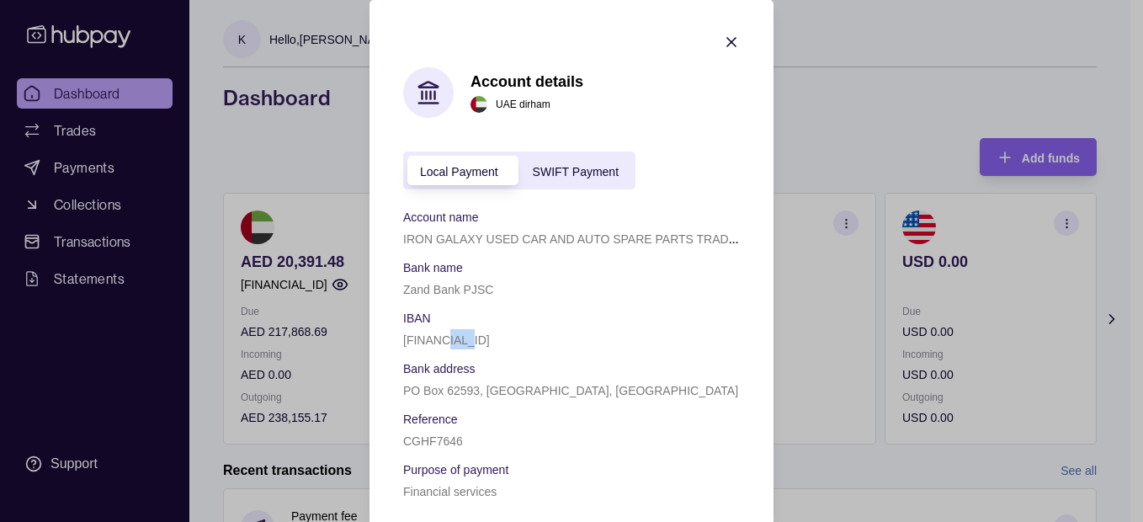
click at [445, 336] on p "[FINANCIAL_ID]" at bounding box center [446, 339] width 87 height 13
drag, startPoint x: 468, startPoint y: 341, endPoint x: 497, endPoint y: 332, distance: 29.8
click at [497, 332] on div "[FINANCIAL_ID]" at bounding box center [571, 339] width 337 height 20
drag, startPoint x: 497, startPoint y: 332, endPoint x: 502, endPoint y: 355, distance: 23.3
click at [502, 355] on div "Account name IRON GALAXY USED CAR AND AUTO SPARE PARTS TRADING LLC Bank name Za…" at bounding box center [571, 353] width 337 height 295
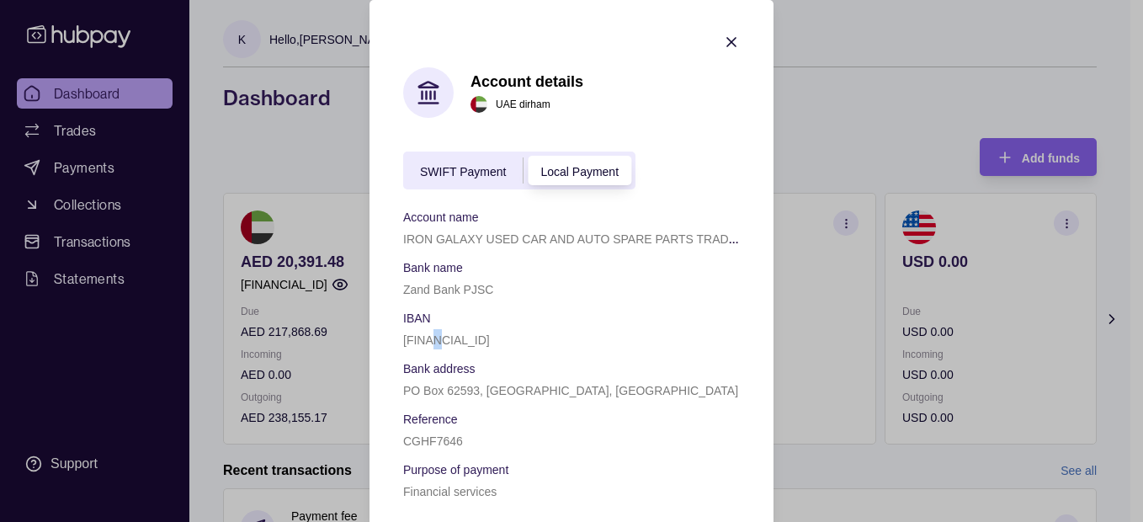
drag, startPoint x: 430, startPoint y: 343, endPoint x: 439, endPoint y: 339, distance: 10.2
click at [439, 339] on p "[FINANCIAL_ID]" at bounding box center [446, 339] width 87 height 13
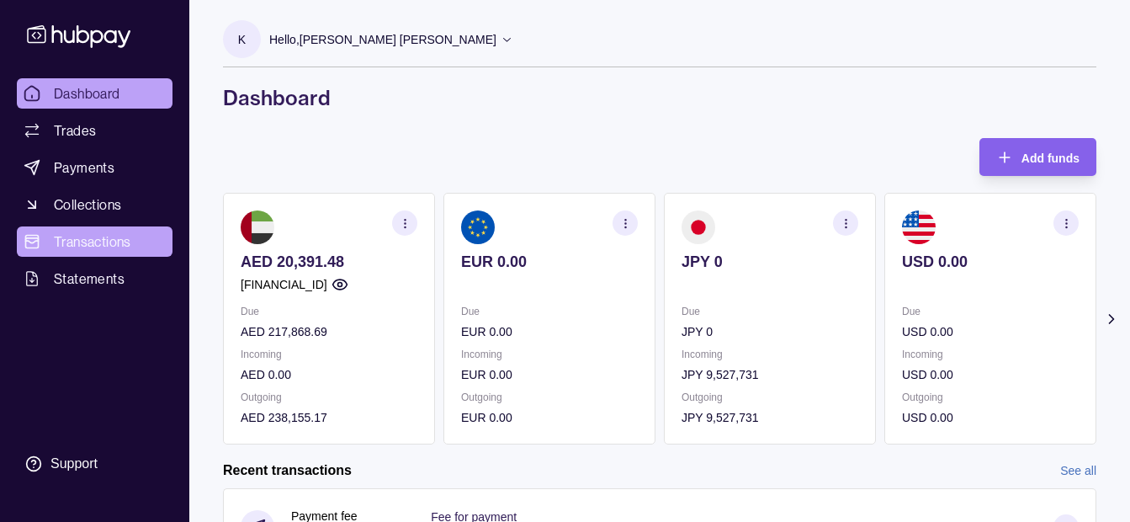
click at [105, 231] on link "Transactions" at bounding box center [95, 241] width 156 height 30
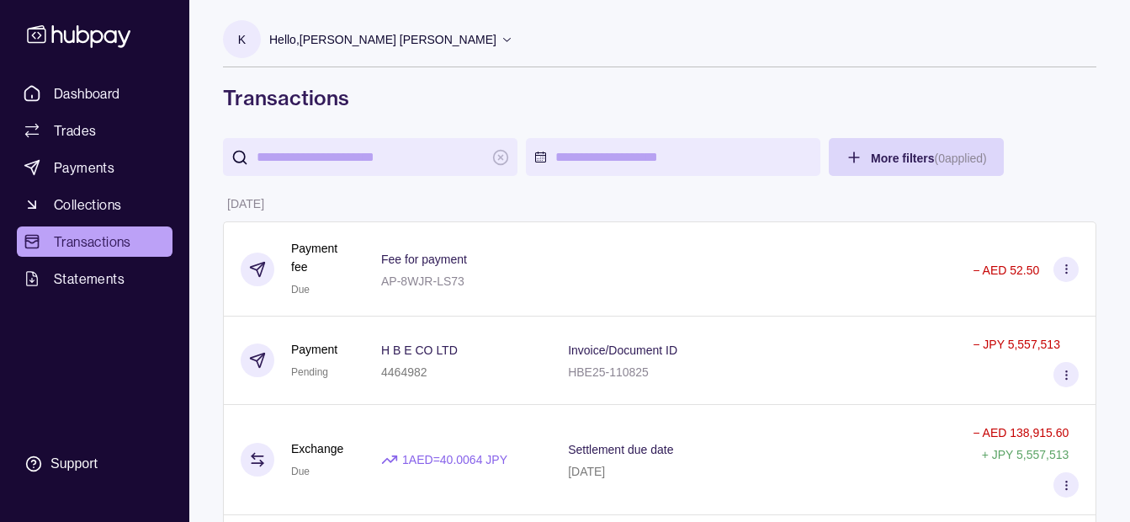
click at [90, 242] on span "Transactions" at bounding box center [92, 241] width 77 height 20
click at [104, 88] on span "Dashboard" at bounding box center [87, 93] width 66 height 20
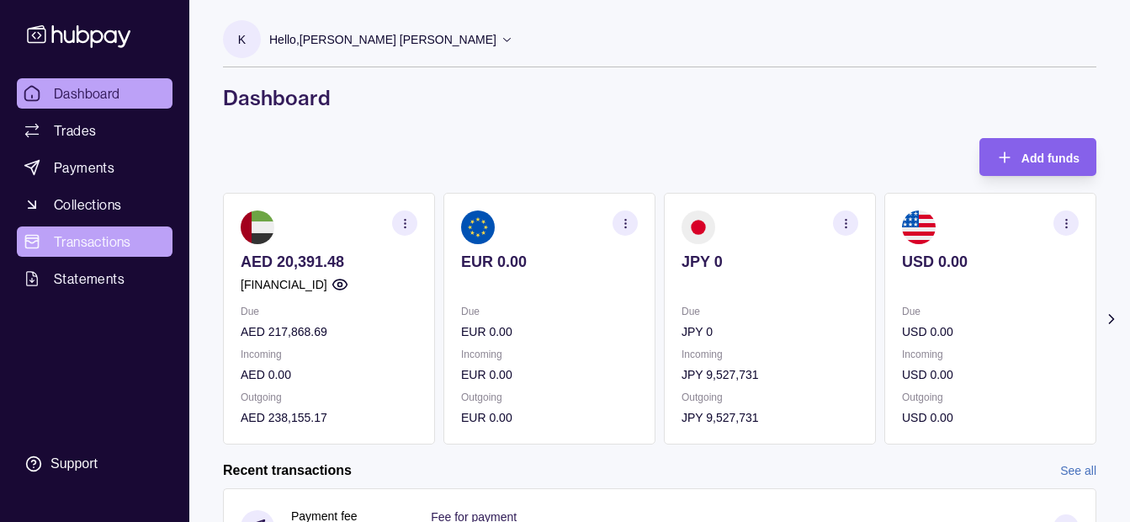
click at [67, 235] on span "Transactions" at bounding box center [92, 241] width 77 height 20
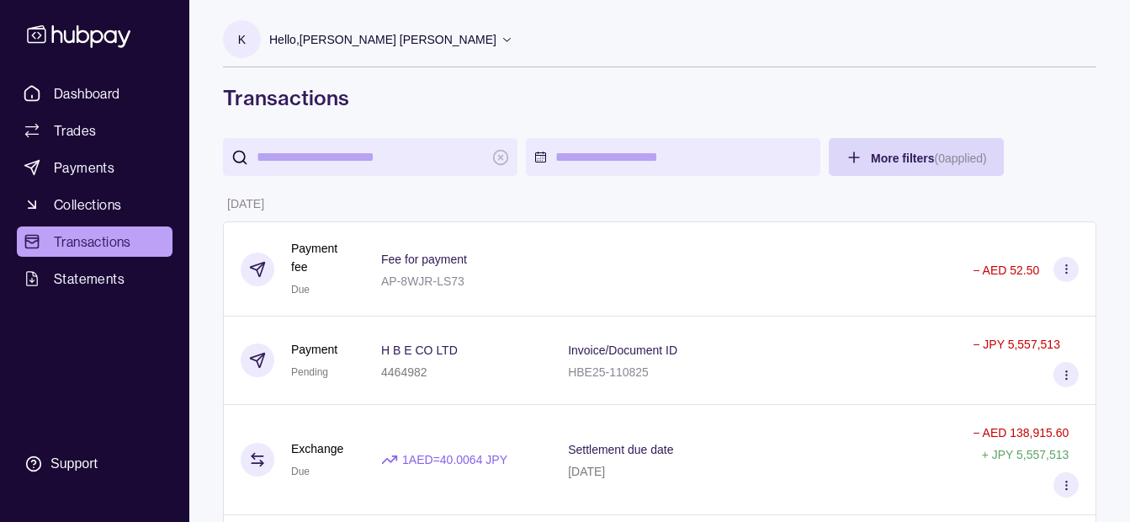
click at [380, 42] on p "Hello, [PERSON_NAME] [PERSON_NAME]" at bounding box center [382, 39] width 227 height 19
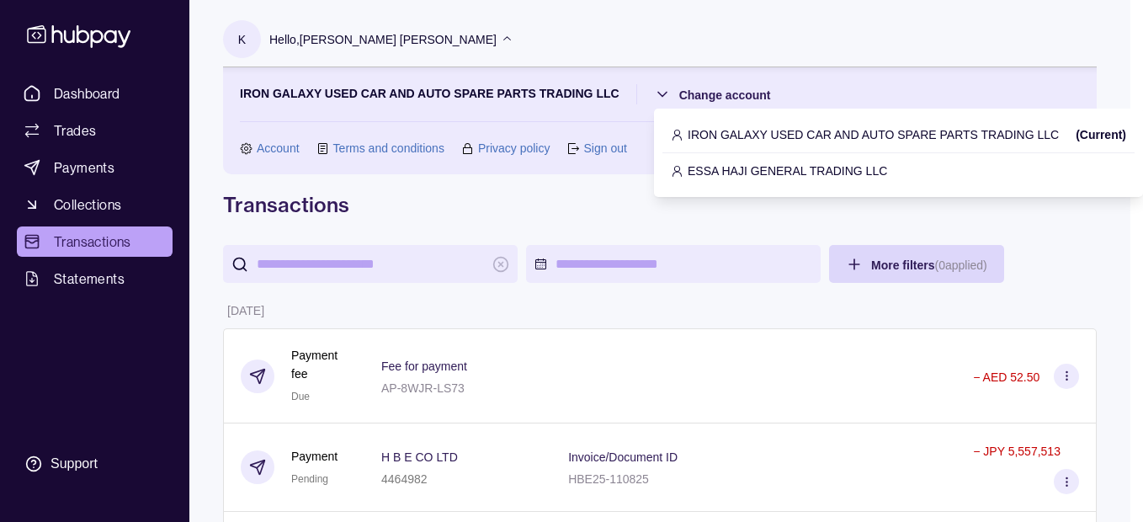
click at [717, 162] on p "ESSA HAJI GENERAL TRADING LLC" at bounding box center [787, 171] width 199 height 19
